Goal: Information Seeking & Learning: Learn about a topic

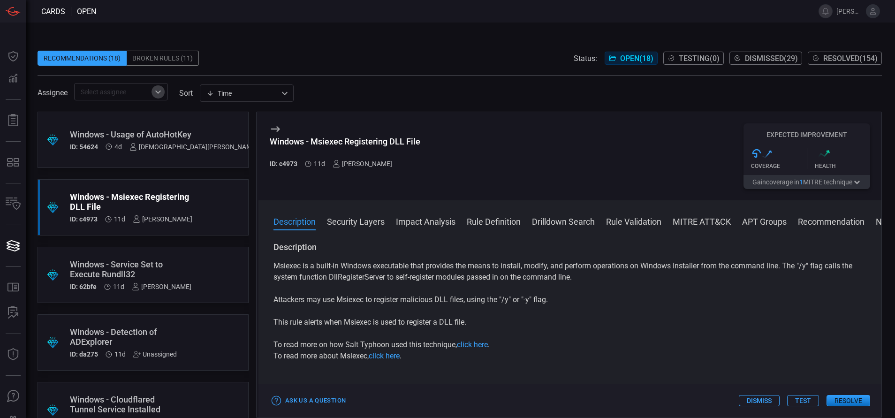
click at [155, 92] on icon "Open" at bounding box center [157, 91] width 11 height 11
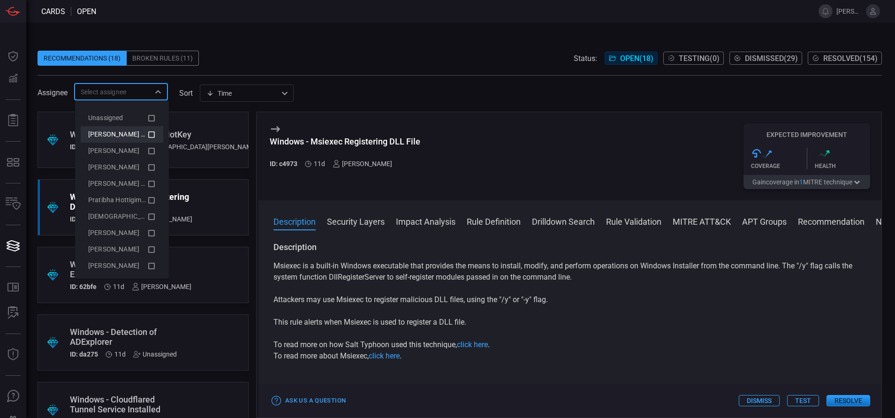
click at [147, 134] on icon at bounding box center [151, 134] width 8 height 11
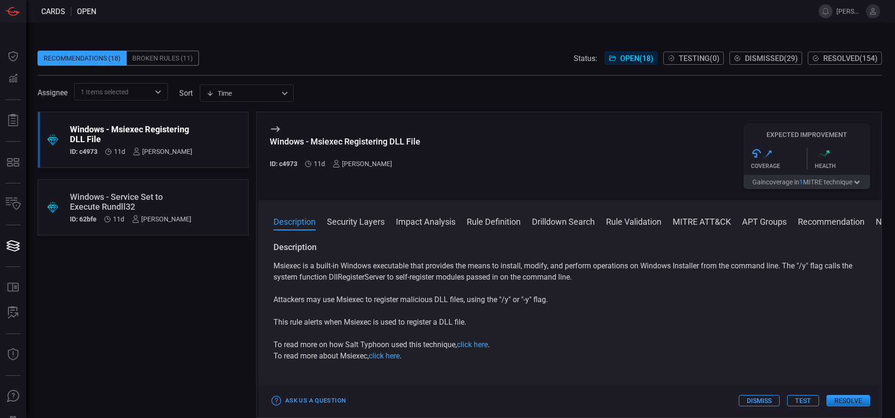
click at [327, 68] on span at bounding box center [460, 70] width 844 height 9
click at [113, 285] on div ".suggested_cards_icon{fill:url(#suggested_cards_icon);} Windows - Msiexec Regis…" at bounding box center [143, 265] width 211 height 306
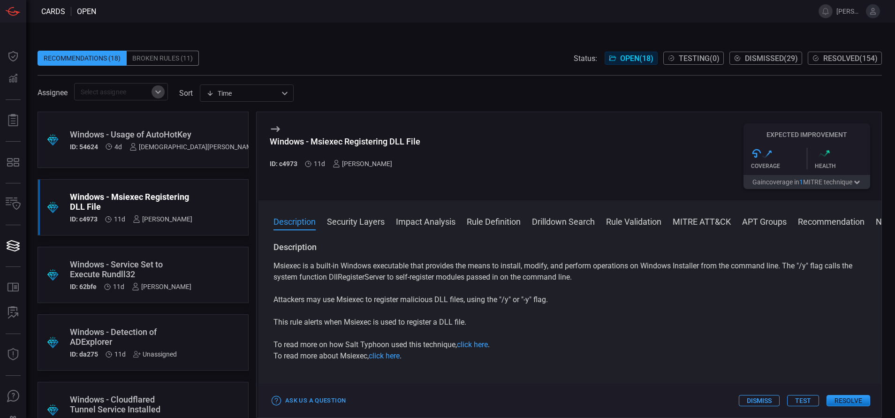
click at [161, 96] on icon "Open" at bounding box center [157, 91] width 11 height 11
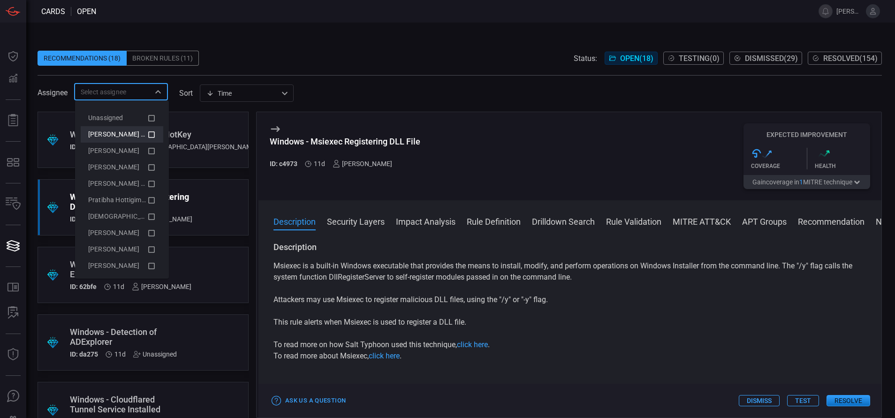
click at [147, 136] on icon at bounding box center [151, 134] width 8 height 11
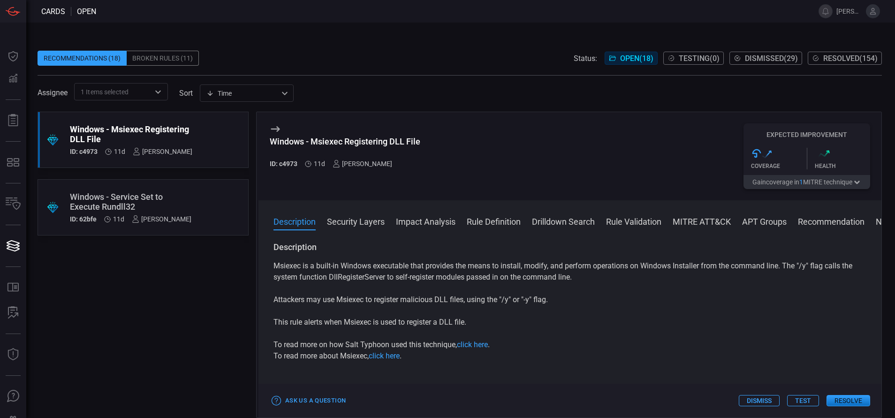
click at [106, 311] on div ".suggested_cards_icon{fill:url(#suggested_cards_icon);} Windows - Msiexec Regis…" at bounding box center [143, 265] width 211 height 306
click at [623, 56] on span "Open ( 18 )" at bounding box center [636, 58] width 33 height 9
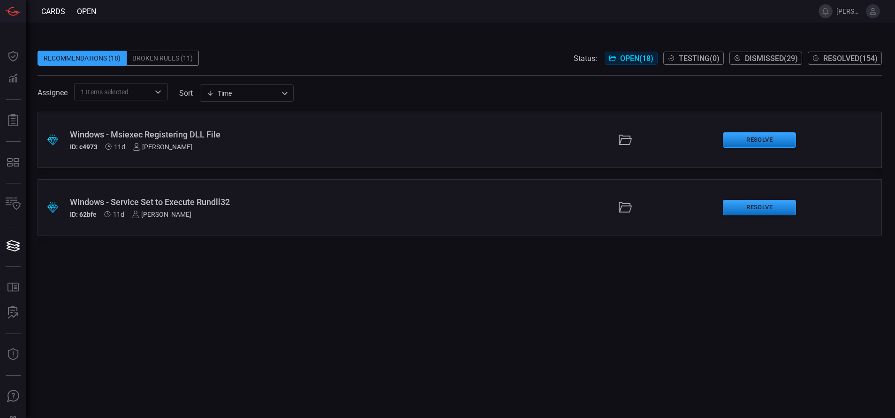
click at [837, 57] on span "Resolved ( 154 )" at bounding box center [850, 58] width 54 height 9
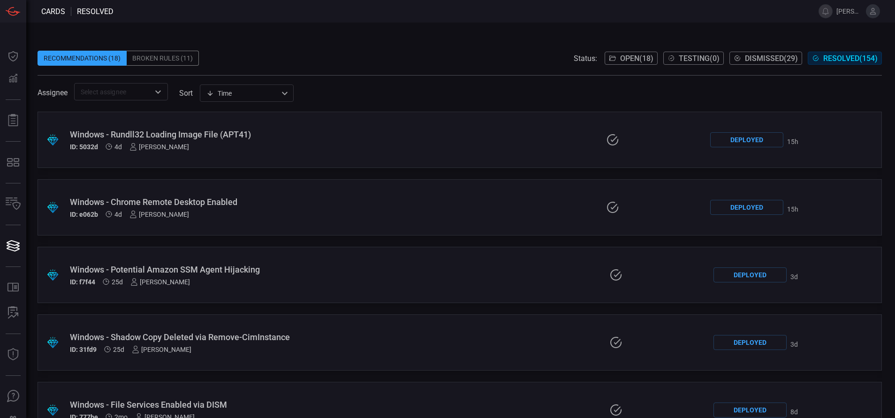
click at [625, 54] on span "Open ( 18 )" at bounding box center [636, 58] width 33 height 9
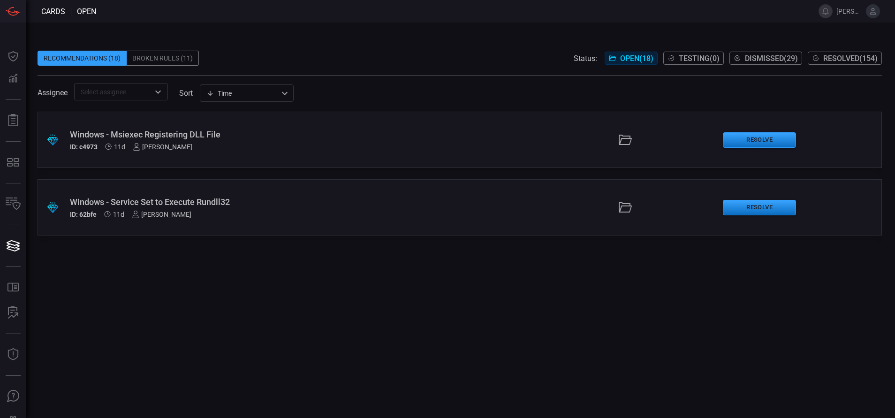
click at [202, 200] on div "Windows - Service Set to Execute Rundll32" at bounding box center [217, 202] width 295 height 10
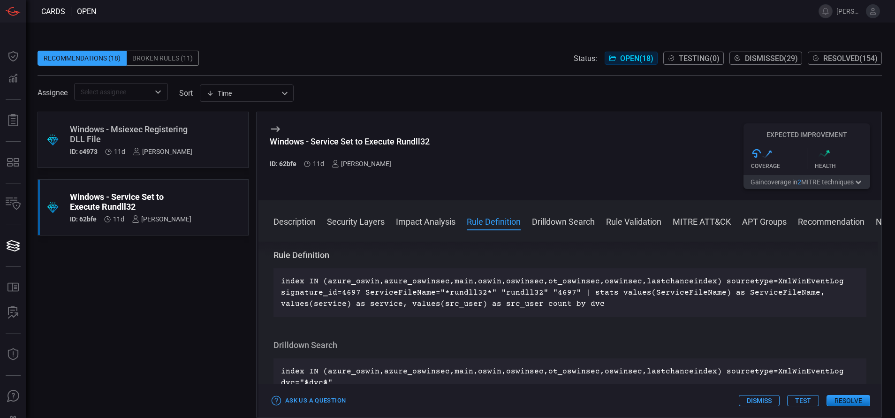
scroll to position [376, 0]
click at [133, 136] on div "Windows - Msiexec Registering DLL File" at bounding box center [131, 134] width 122 height 20
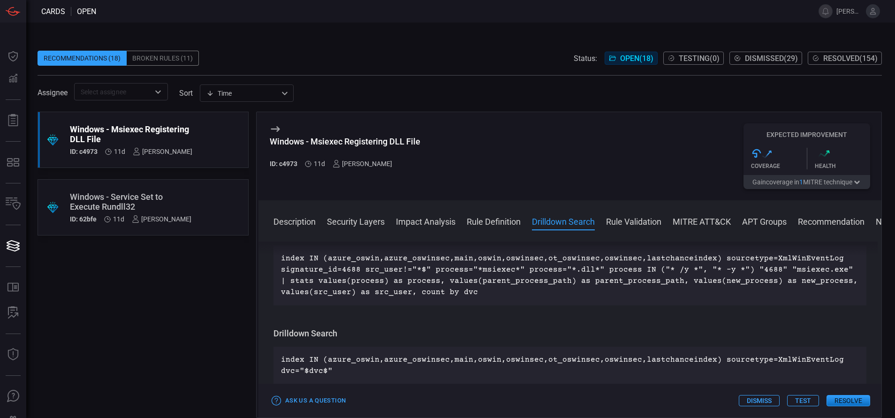
scroll to position [422, 0]
click at [138, 202] on div "Windows - Service Set to Execute Rundll32" at bounding box center [130, 202] width 121 height 20
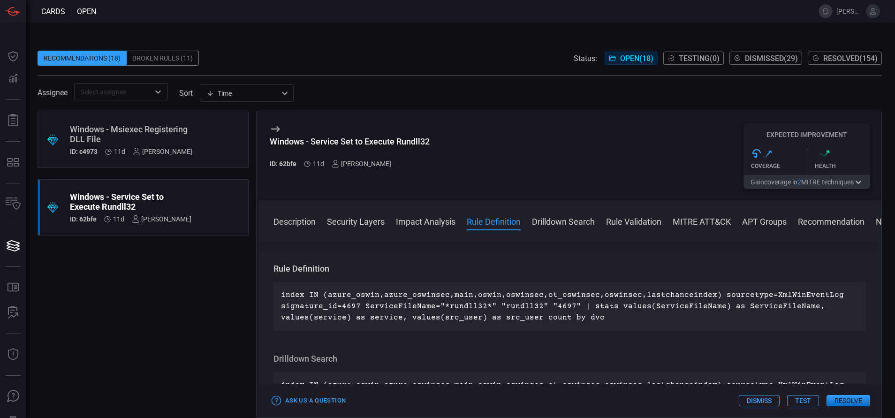
scroll to position [364, 0]
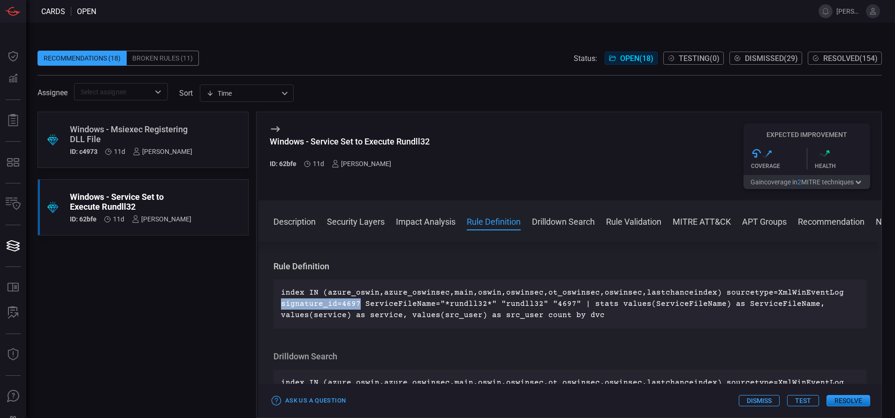
drag, startPoint x: 357, startPoint y: 303, endPoint x: 281, endPoint y: 305, distance: 76.5
click at [281, 305] on p "index IN (azure_oswin,azure_oswinsec,main,oswin,oswinsec,ot_oswinsec,oswinsec,l…" at bounding box center [570, 304] width 578 height 34
copy p "signature_id=4697"
click at [824, 59] on span "Resolved ( 154 )" at bounding box center [850, 58] width 54 height 9
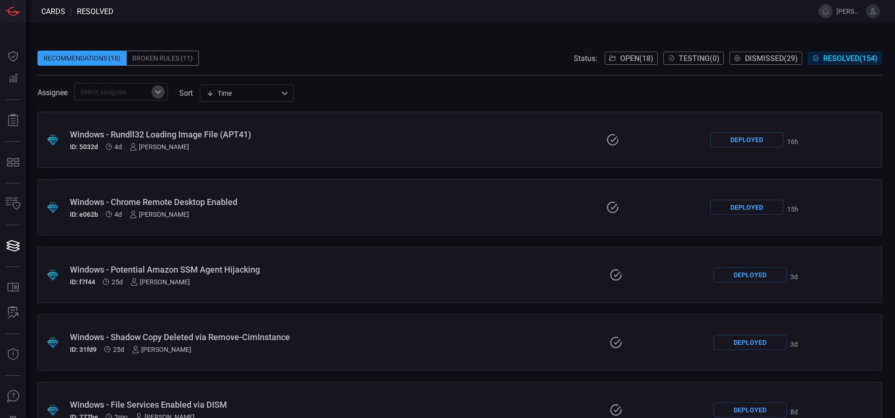
click at [158, 89] on icon "Open" at bounding box center [157, 91] width 11 height 11
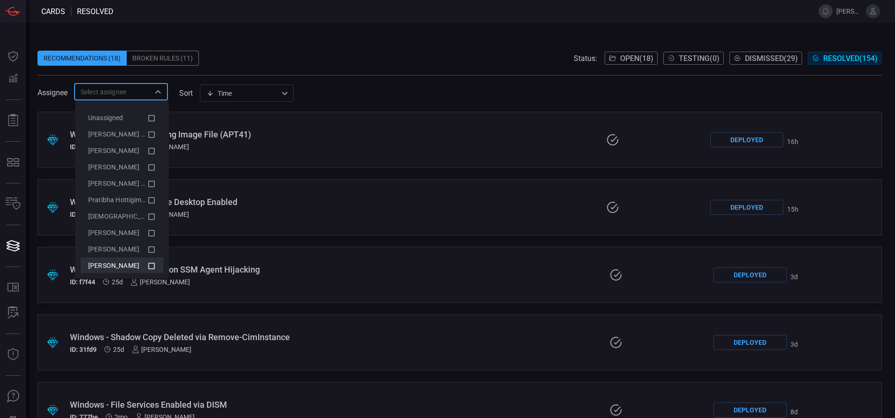
click at [147, 262] on icon at bounding box center [151, 265] width 8 height 11
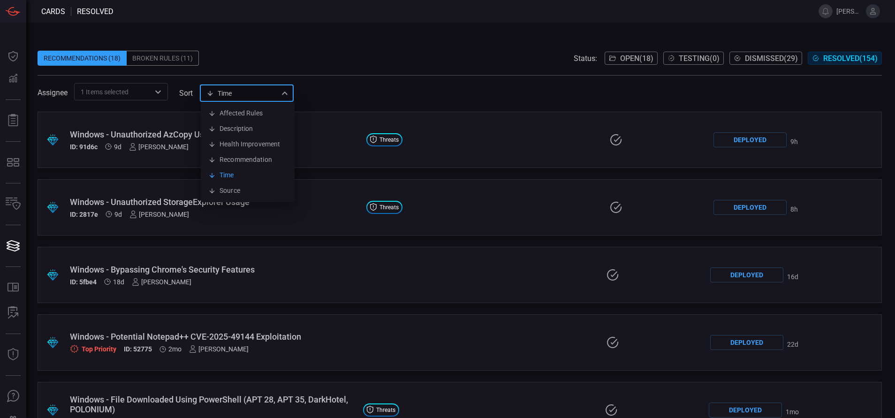
click at [246, 88] on div "Time visibleUpdateTime Affected Rules Description Health Improvement Recommenda…" at bounding box center [247, 92] width 94 height 17
click at [343, 81] on div at bounding box center [447, 209] width 895 height 418
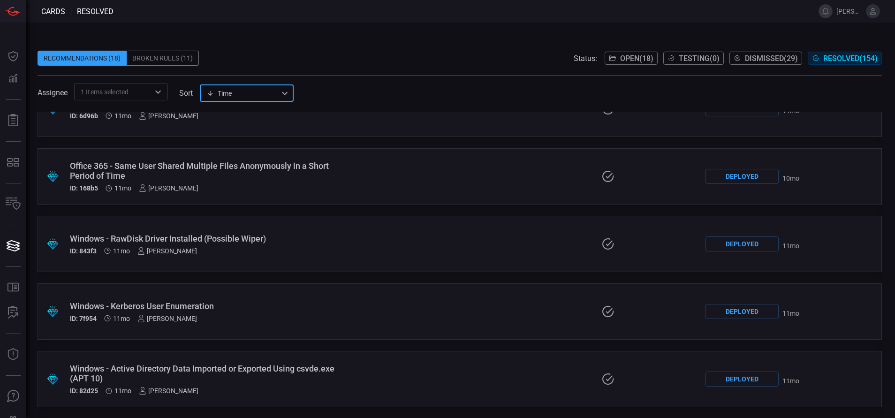
scroll to position [6918, 0]
click at [189, 240] on div "Windows - RawDisk Driver Installed (Possible Wiper)" at bounding box center [212, 240] width 284 height 10
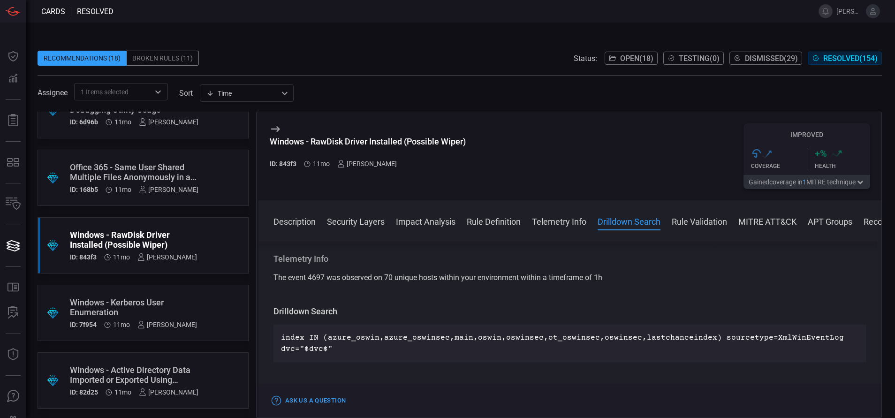
scroll to position [516, 0]
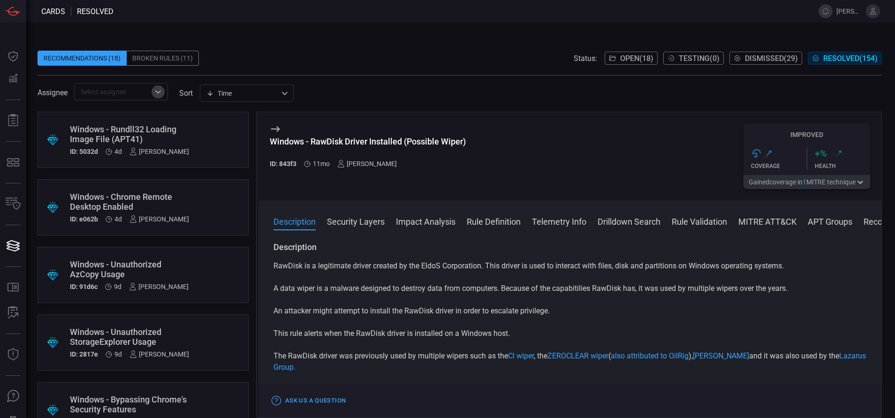
click at [160, 92] on icon "Open" at bounding box center [158, 91] width 6 height 3
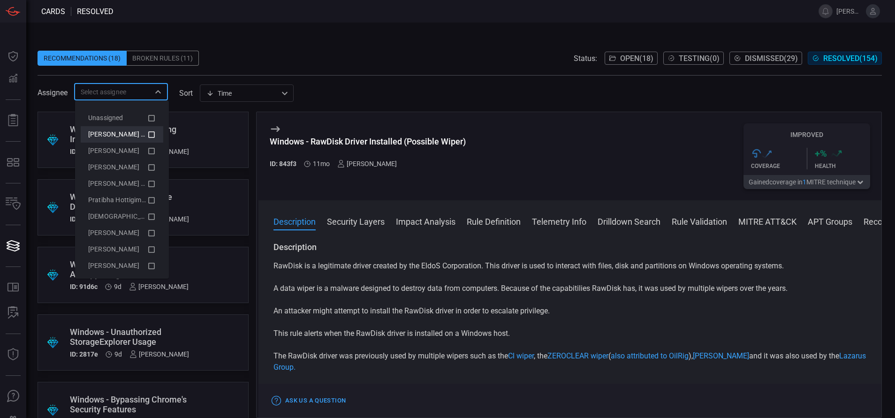
click at [147, 135] on icon at bounding box center [151, 134] width 8 height 11
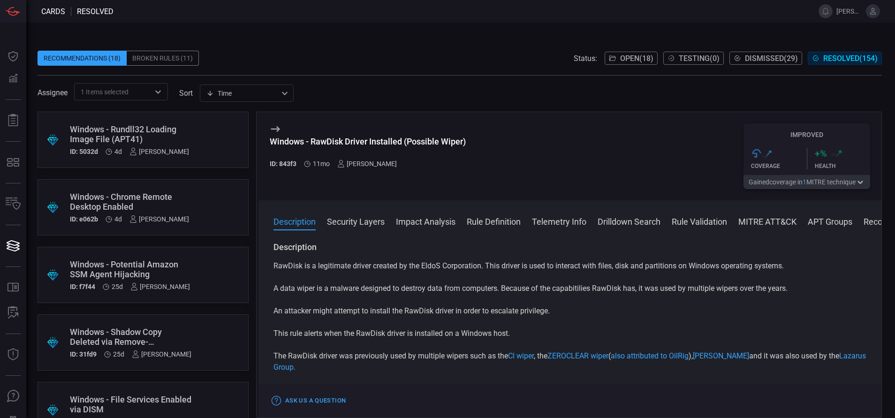
click at [287, 19] on span at bounding box center [460, 11] width 694 height 23
click at [635, 52] on button "Open ( 18 )" at bounding box center [631, 58] width 53 height 13
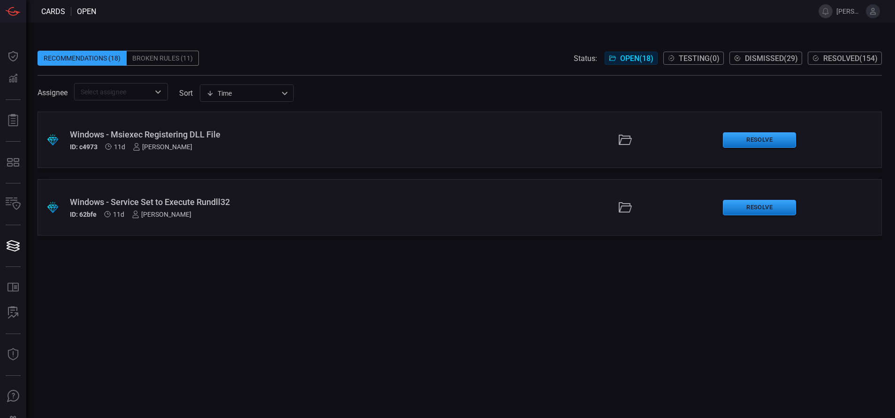
click at [173, 198] on div "Windows - Service Set to Execute Rundll32" at bounding box center [217, 202] width 295 height 10
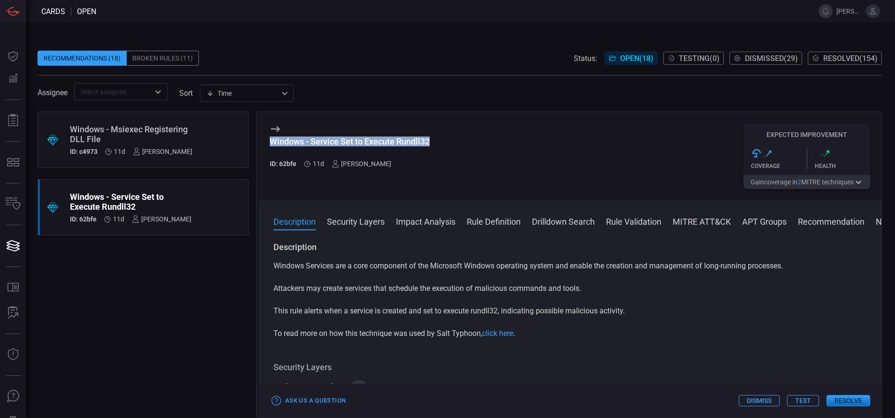
drag, startPoint x: 431, startPoint y: 142, endPoint x: 270, endPoint y: 142, distance: 160.4
click at [270, 142] on div "Windows - Service Set to Execute Rundll32" at bounding box center [350, 141] width 160 height 10
copy div "Windows - Service Set to Execute Rundll32"
click at [690, 224] on button "MITRE ATT&CK" at bounding box center [702, 220] width 58 height 11
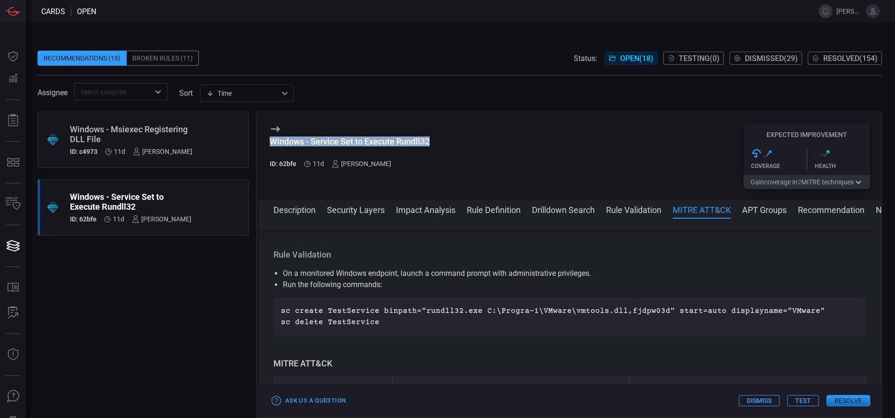
scroll to position [651, 0]
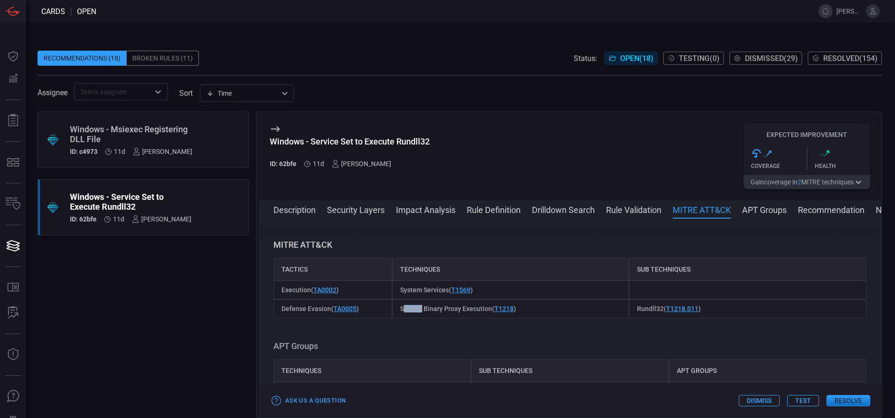
drag, startPoint x: 400, startPoint y: 311, endPoint x: 417, endPoint y: 312, distance: 17.4
click at [417, 312] on span "System Binary Proxy Execution ( T1218 )" at bounding box center [458, 309] width 116 height 8
drag, startPoint x: 417, startPoint y: 312, endPoint x: 490, endPoint y: 310, distance: 72.2
click at [490, 310] on div "System Binary Proxy Execution ( T1218 )" at bounding box center [510, 308] width 237 height 19
copy span "System Binary Proxy Execution"
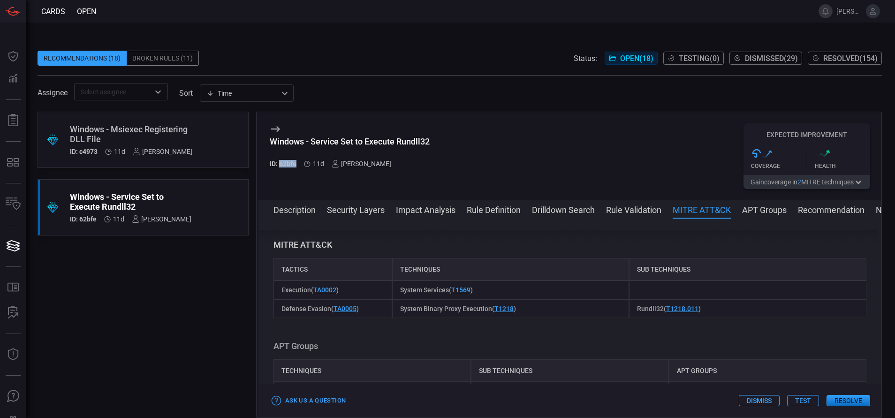
drag, startPoint x: 296, startPoint y: 164, endPoint x: 281, endPoint y: 163, distance: 15.0
click at [281, 163] on h5 "ID: 62bfe" at bounding box center [283, 164] width 27 height 8
copy h5 "62bfe"
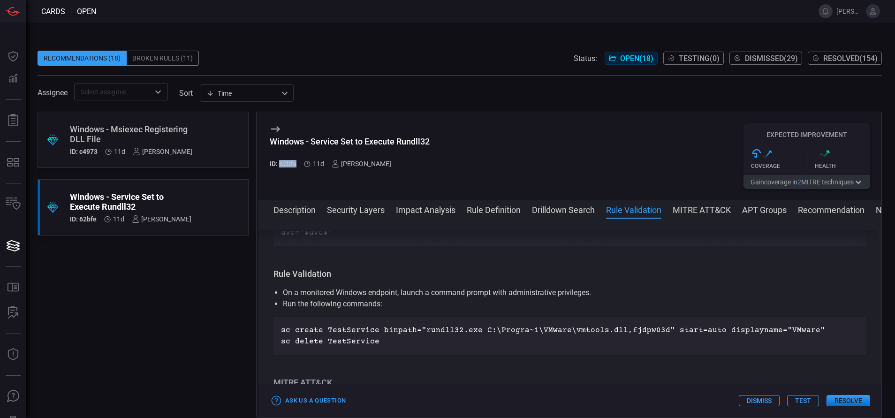
scroll to position [0, 0]
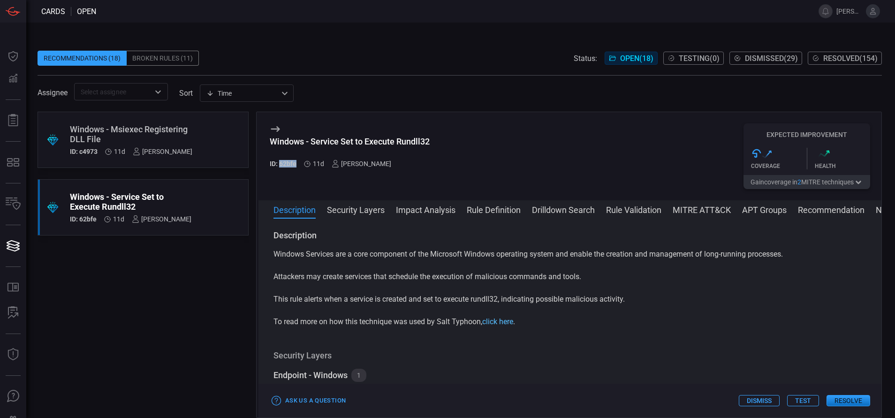
click at [505, 323] on link "click here" at bounding box center [497, 321] width 31 height 9
click at [499, 211] on button "Rule Definition" at bounding box center [494, 209] width 54 height 11
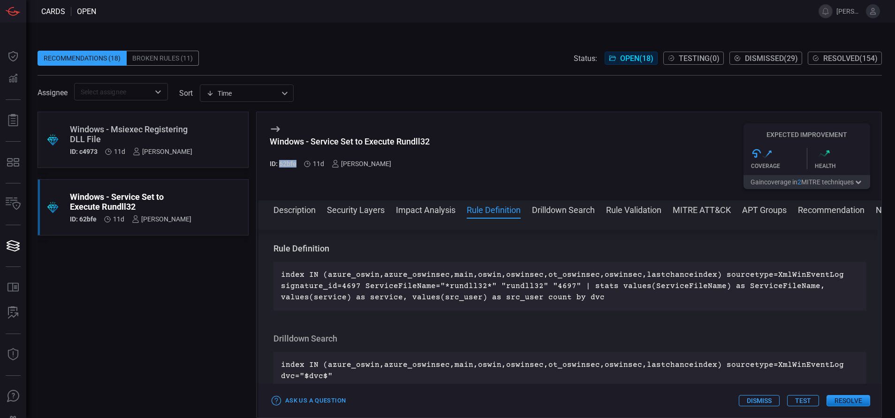
scroll to position [374, 0]
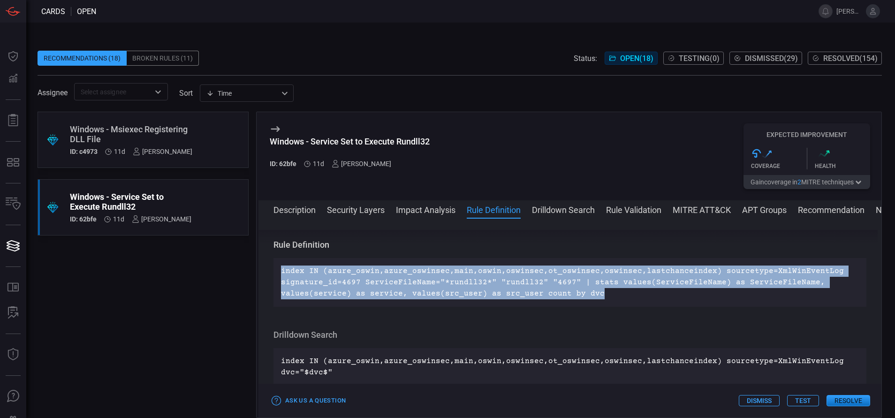
drag, startPoint x: 592, startPoint y: 295, endPoint x: 278, endPoint y: 274, distance: 314.9
click at [278, 274] on div "index IN (azure_oswin,azure_oswinsec,main,oswin,oswinsec,ot_oswinsec,oswinsec,l…" at bounding box center [569, 282] width 593 height 49
copy p "index IN (azure_oswin,azure_oswinsec,main,oswin,oswinsec,ot_oswinsec,oswinsec,l…"
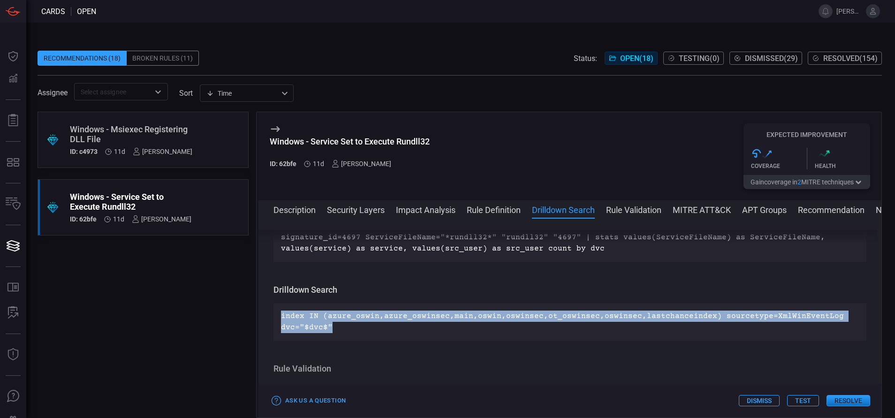
drag, startPoint x: 333, startPoint y: 328, endPoint x: 281, endPoint y: 313, distance: 53.9
click at [281, 313] on p "index IN (azure_oswin,azure_oswinsec,main,oswin,oswinsec,ot_oswinsec,oswinsec,l…" at bounding box center [570, 321] width 578 height 23
copy p "index IN (azure_oswin,azure_oswinsec,main,oswin,oswinsec,ot_oswinsec,oswinsec,l…"
